Goal: Find specific page/section: Find specific page/section

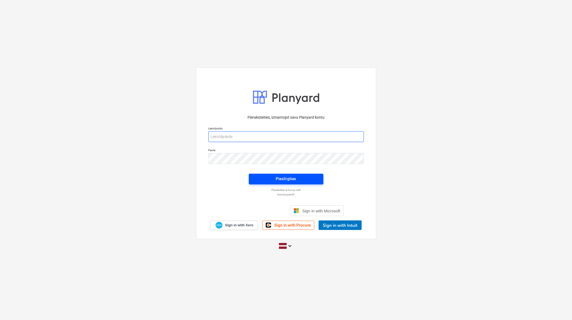
type input "[PERSON_NAME][EMAIL_ADDRESS][DOMAIN_NAME]"
click at [284, 180] on div "Pieslēgties" at bounding box center [286, 178] width 20 height 7
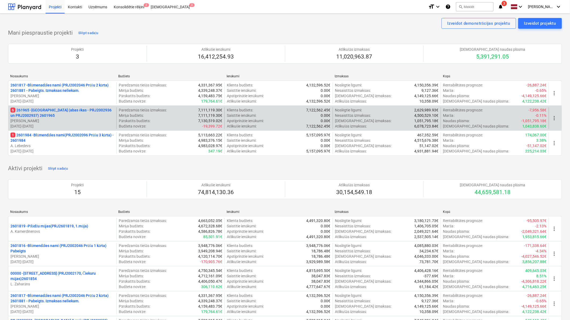
click at [49, 114] on p "6 261965 - [GEOGRAPHIC_DATA] (abas ēkas - PRJ2002936 un PRJ2002937) 2601965" at bounding box center [62, 112] width 104 height 11
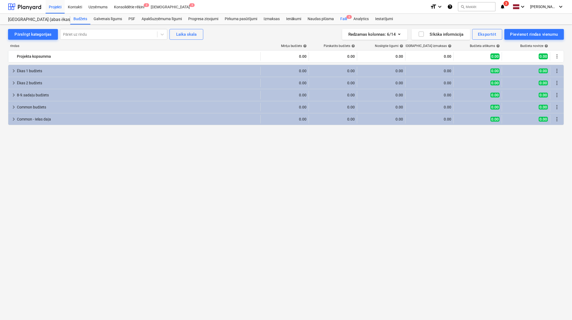
click at [341, 20] on div "Faili 6" at bounding box center [343, 19] width 13 height 11
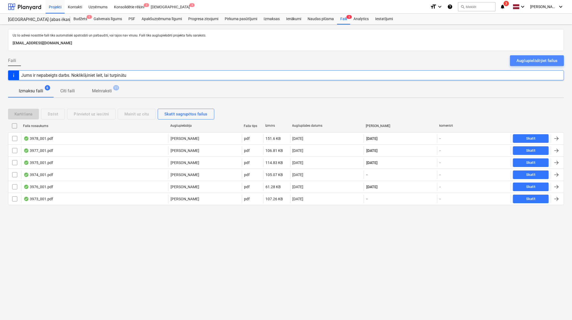
click at [529, 62] on div "Augšupielādējiet failus" at bounding box center [536, 60] width 41 height 7
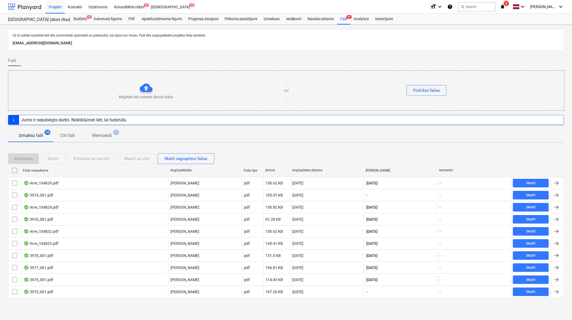
click at [34, 5] on div at bounding box center [24, 6] width 33 height 13
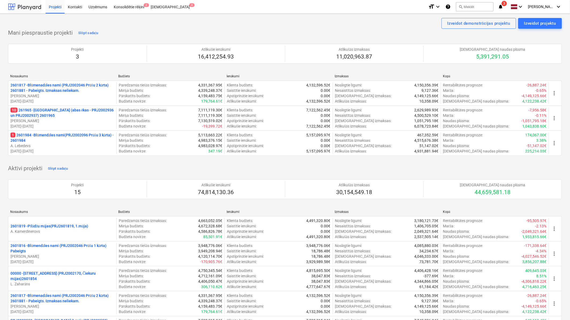
click at [34, 5] on div at bounding box center [24, 6] width 33 height 13
click at [502, 7] on icon "notifications" at bounding box center [500, 6] width 5 height 6
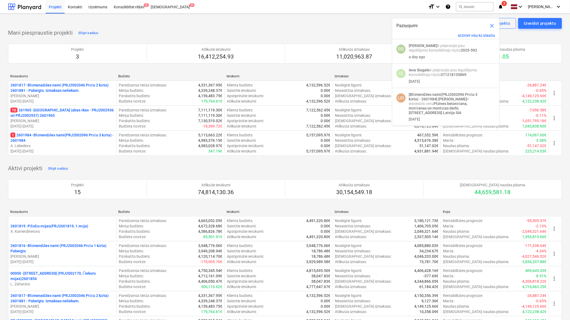
click at [304, 24] on div "Izveidot demonstrācijas projektu Izveidot projektu" at bounding box center [285, 23] width 554 height 11
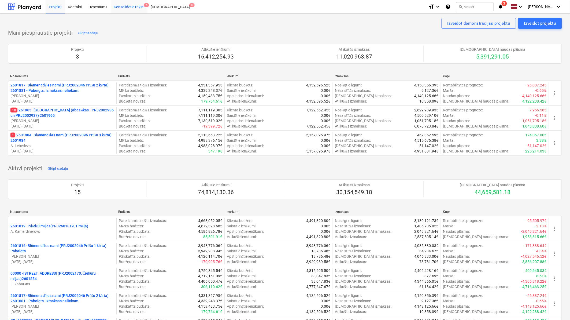
click at [136, 7] on div "Konsolidētie rēķini 2" at bounding box center [129, 7] width 37 height 14
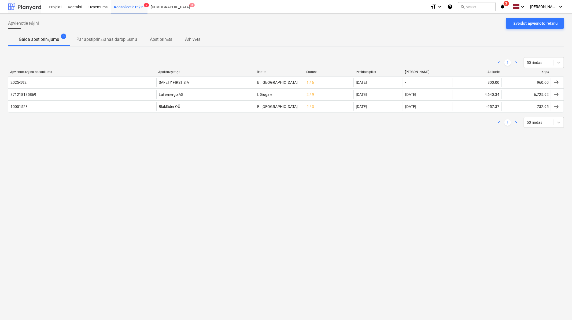
click at [29, 3] on div at bounding box center [24, 6] width 33 height 13
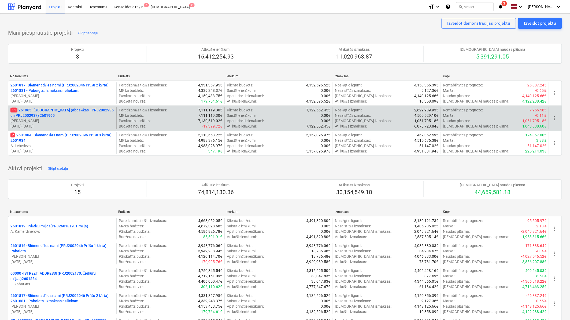
click at [77, 112] on p "11 261965 - [GEOGRAPHIC_DATA] (abas ēkas - PRJ2002936 un PRJ2002937) 2601965" at bounding box center [62, 112] width 104 height 11
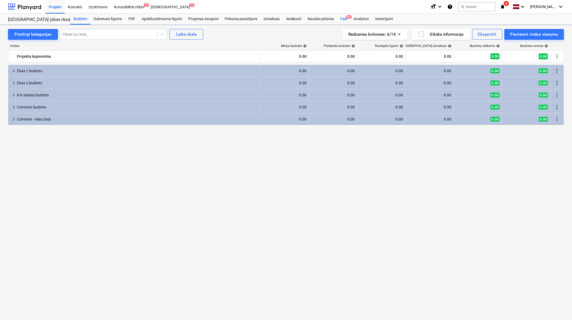
click at [345, 19] on div "Faili 9+" at bounding box center [343, 19] width 13 height 11
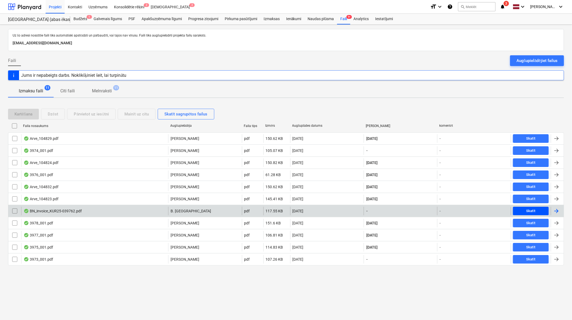
click at [527, 209] on div "Skatīt" at bounding box center [530, 211] width 9 height 6
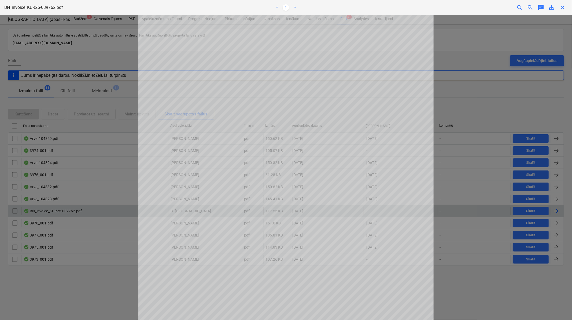
click at [563, 9] on span "close" at bounding box center [562, 7] width 6 height 6
click at [561, 6] on span "close" at bounding box center [562, 7] width 6 height 6
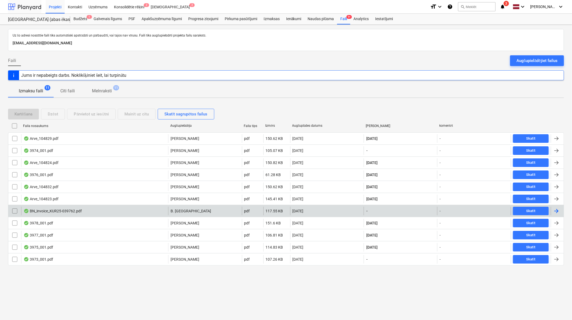
click at [15, 8] on div at bounding box center [24, 6] width 33 height 13
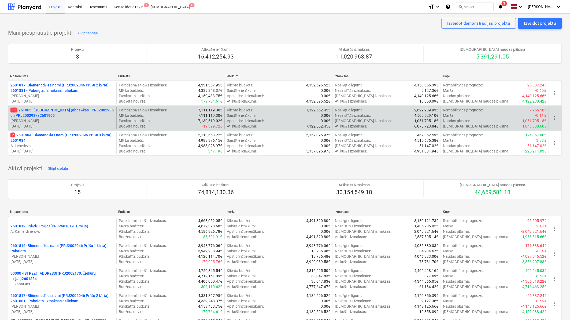
click at [44, 106] on div "11 261965 - [GEOGRAPHIC_DATA] (abas ēkas - PRJ2002936 un PRJ2002937) 2601965 [P…" at bounding box center [285, 117] width 554 height 25
click at [45, 109] on p "11 261965 - [GEOGRAPHIC_DATA] (abas ēkas - PRJ2002936 un PRJ2002937) 2601965" at bounding box center [62, 112] width 104 height 11
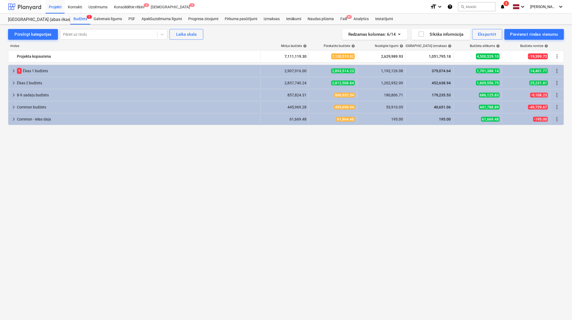
click at [28, 9] on div at bounding box center [24, 6] width 33 height 13
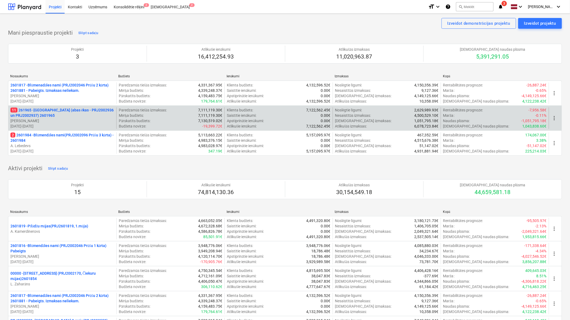
click at [56, 114] on p "11 261965 - [GEOGRAPHIC_DATA] (abas ēkas - PRJ2002936 un PRJ2002937) 2601965" at bounding box center [62, 112] width 104 height 11
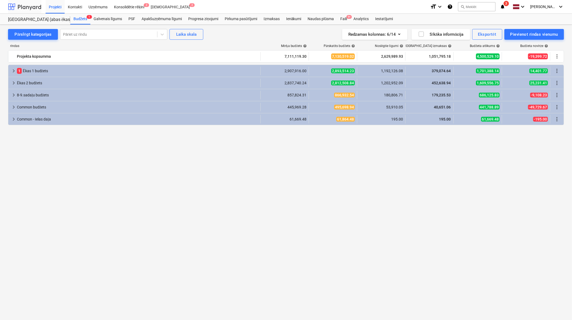
click at [31, 5] on div at bounding box center [24, 6] width 33 height 13
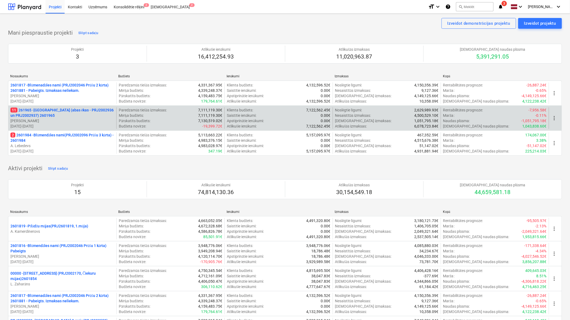
click at [50, 108] on p "11 261965 - [GEOGRAPHIC_DATA] (abas ēkas - PRJ2002936 un PRJ2002937) 2601965" at bounding box center [62, 112] width 104 height 11
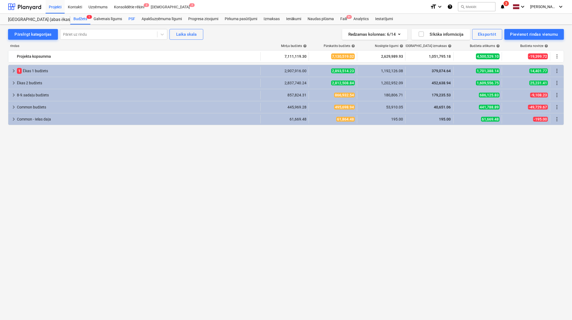
click at [131, 19] on div "PSF" at bounding box center [131, 19] width 13 height 11
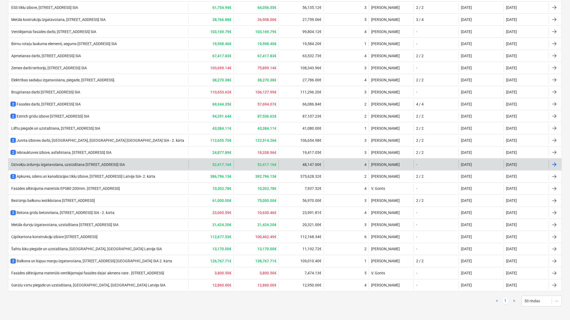
scroll to position [259, 0]
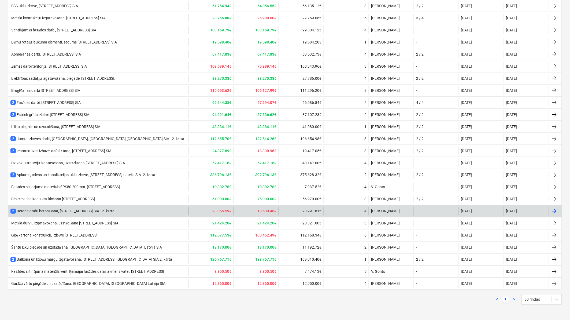
click at [95, 211] on div "2 Betona grīdu betonēšana, [STREET_ADDRESS] [GEOGRAPHIC_DATA] SIA - 2. kārta" at bounding box center [62, 210] width 104 height 5
